Goal: Entertainment & Leisure: Consume media (video, audio)

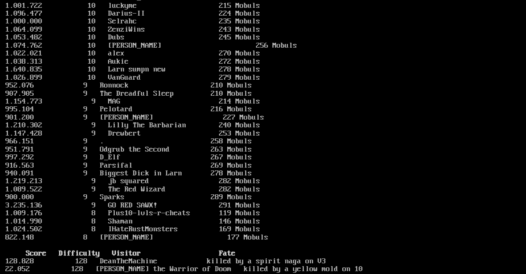
scroll to position [437, 0]
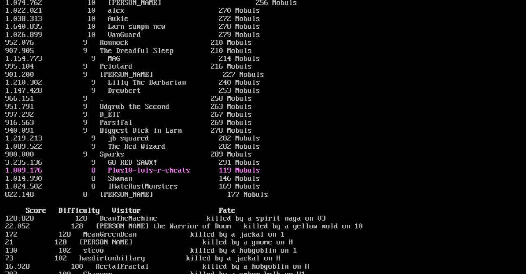
click at [163, 175] on link "1.009.176 8 Plus10-lvls-r-cheats 119 Mobuls" at bounding box center [132, 170] width 255 height 8
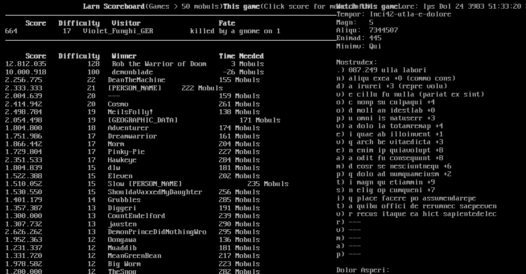
scroll to position [0, 0]
click at [387, 5] on link "Watch this game" at bounding box center [367, 6] width 62 height 8
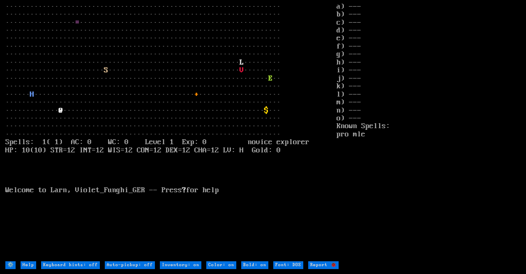
click at [315, 111] on larn "··································································· ···········…" at bounding box center [170, 131] width 331 height 257
